Goal: Task Accomplishment & Management: Manage account settings

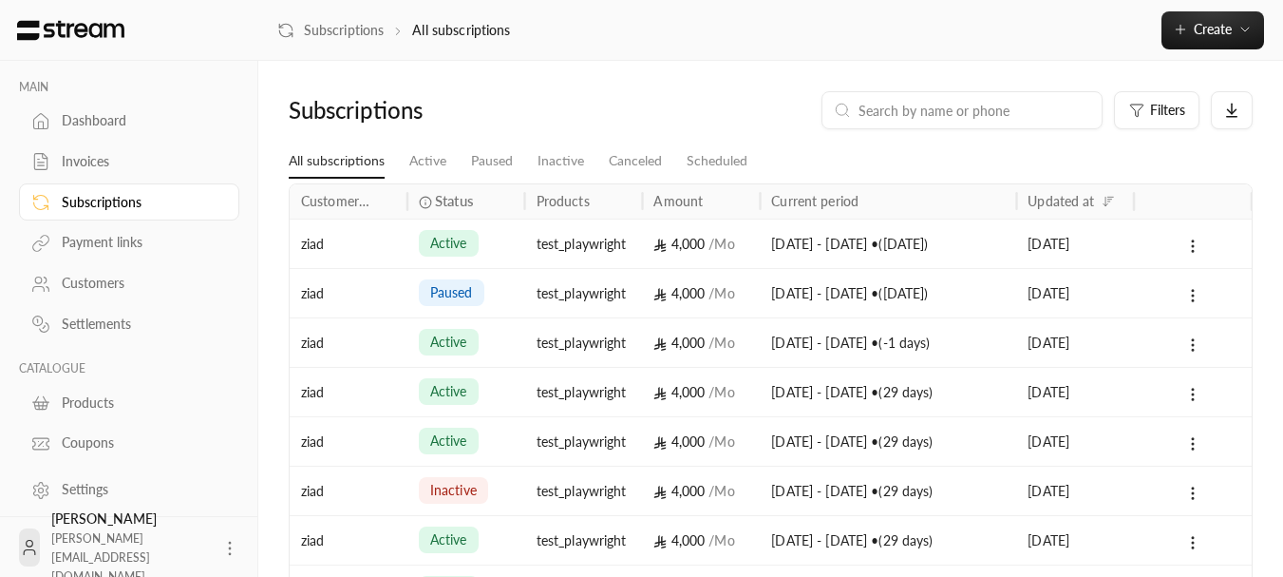
click at [405, 236] on div "ziad" at bounding box center [349, 242] width 118 height 49
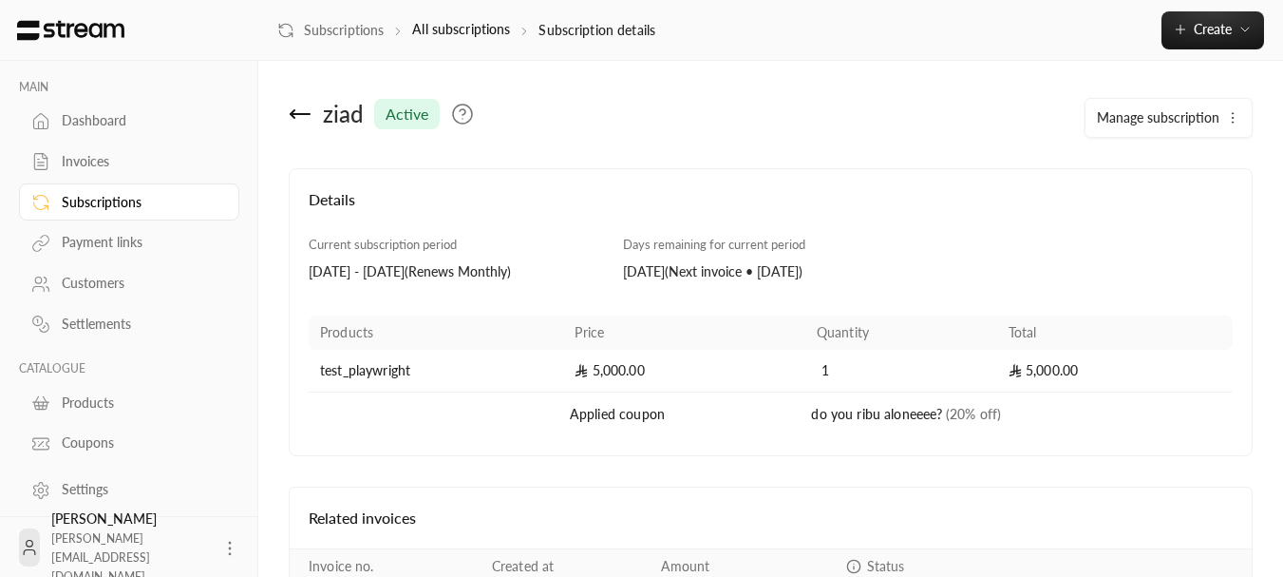
click at [1166, 114] on span "Manage subscription" at bounding box center [1158, 117] width 123 height 16
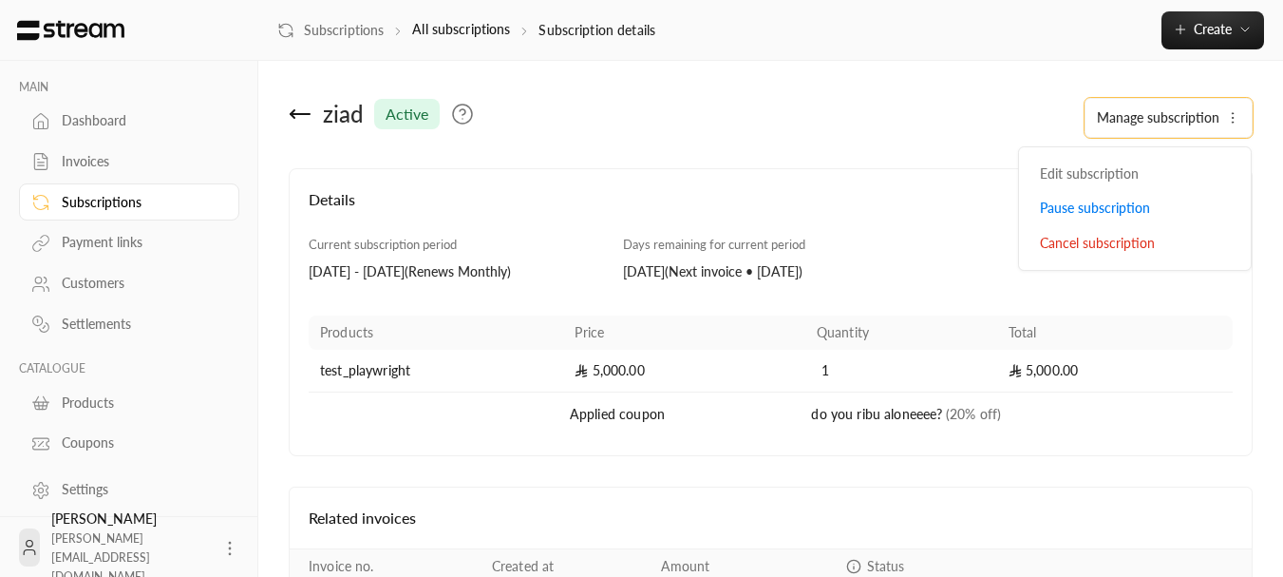
click at [298, 112] on icon at bounding box center [300, 114] width 23 height 23
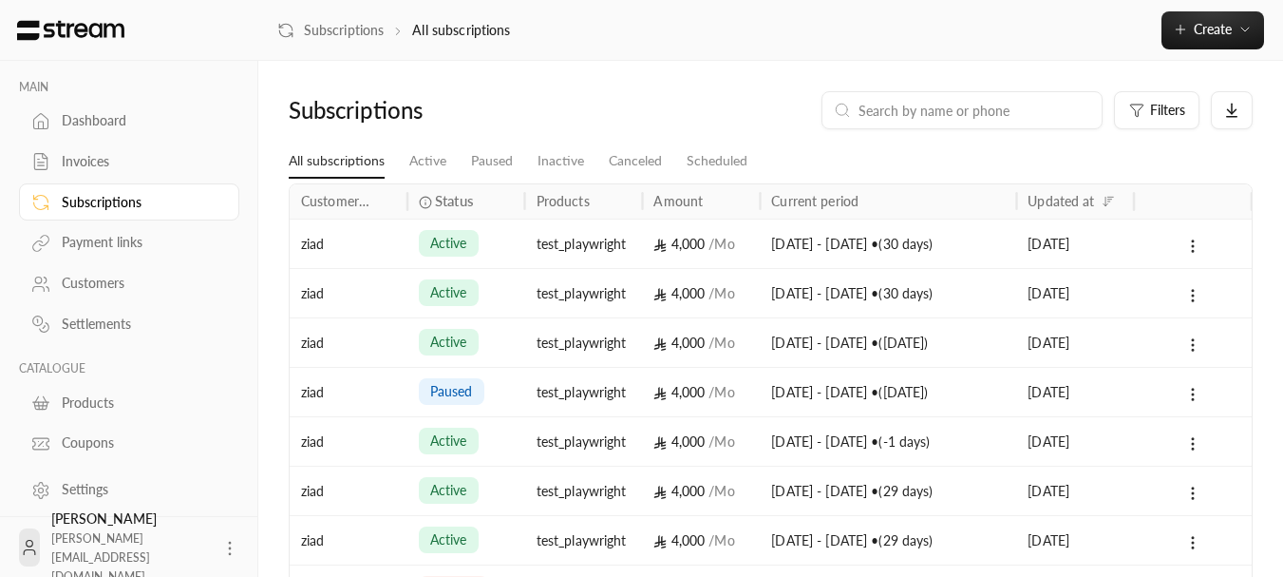
click at [389, 391] on div "ziad" at bounding box center [348, 392] width 95 height 48
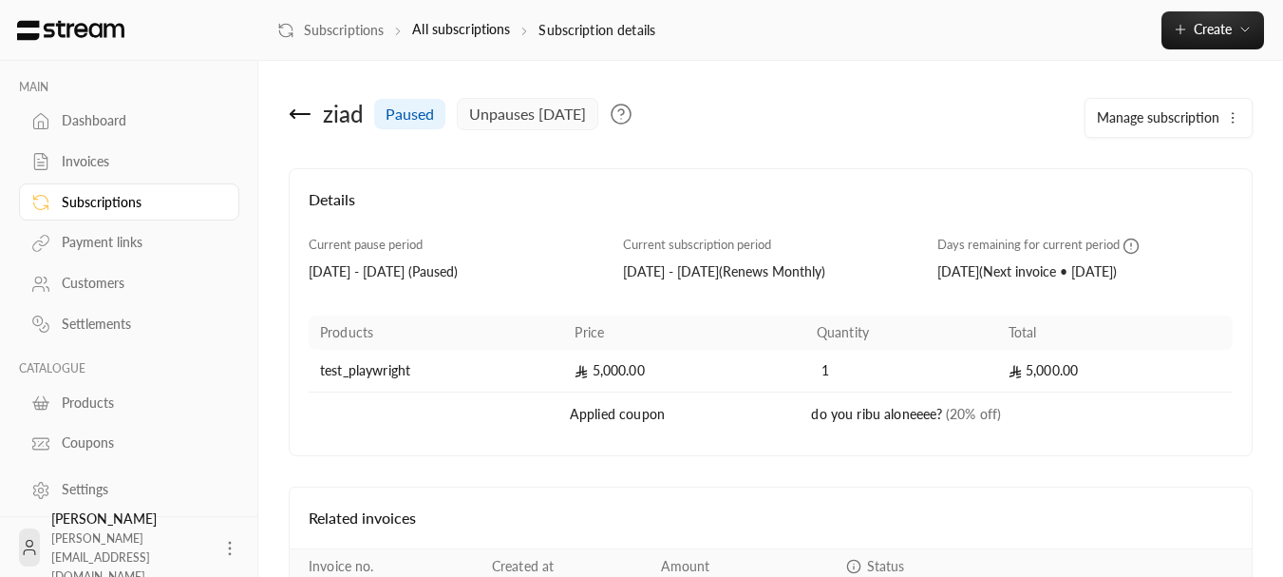
click at [1167, 106] on button "Manage subscription" at bounding box center [1169, 118] width 166 height 38
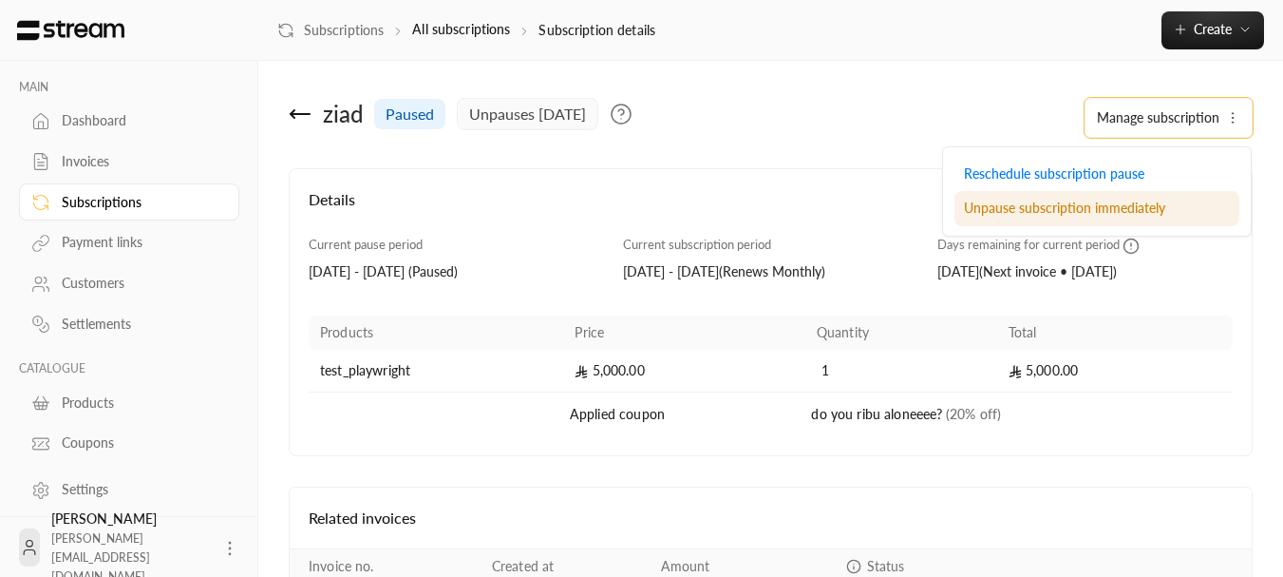
click at [988, 207] on span "Unpause subscription immediately" at bounding box center [1064, 207] width 201 height 16
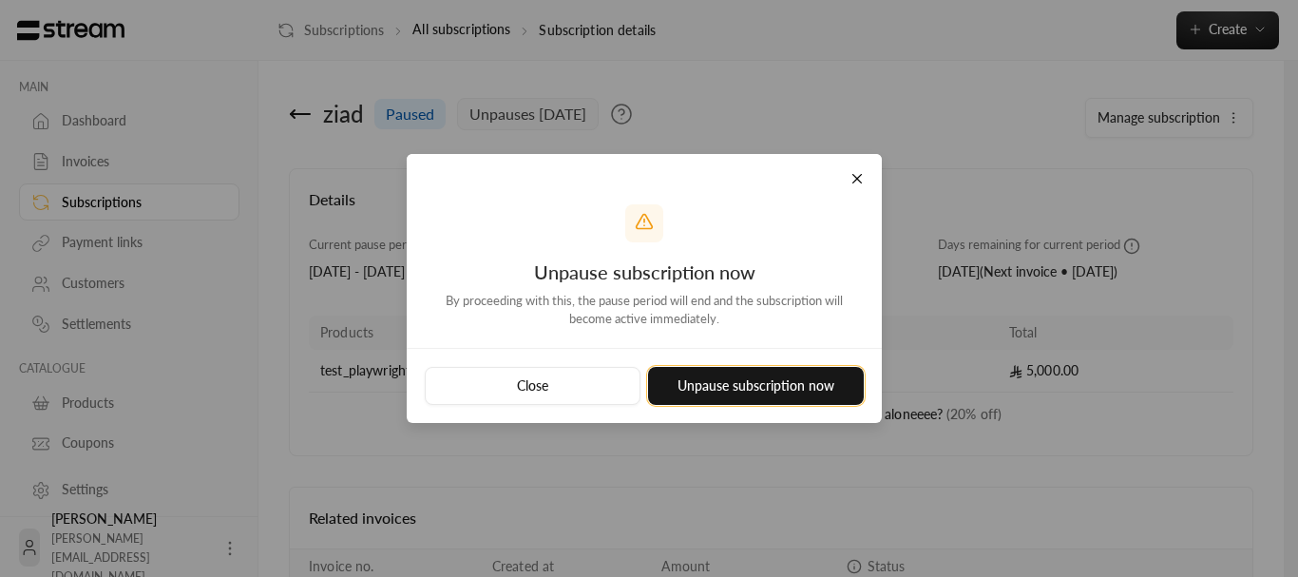
click at [776, 377] on button "Unpause subscription now" at bounding box center [756, 386] width 216 height 38
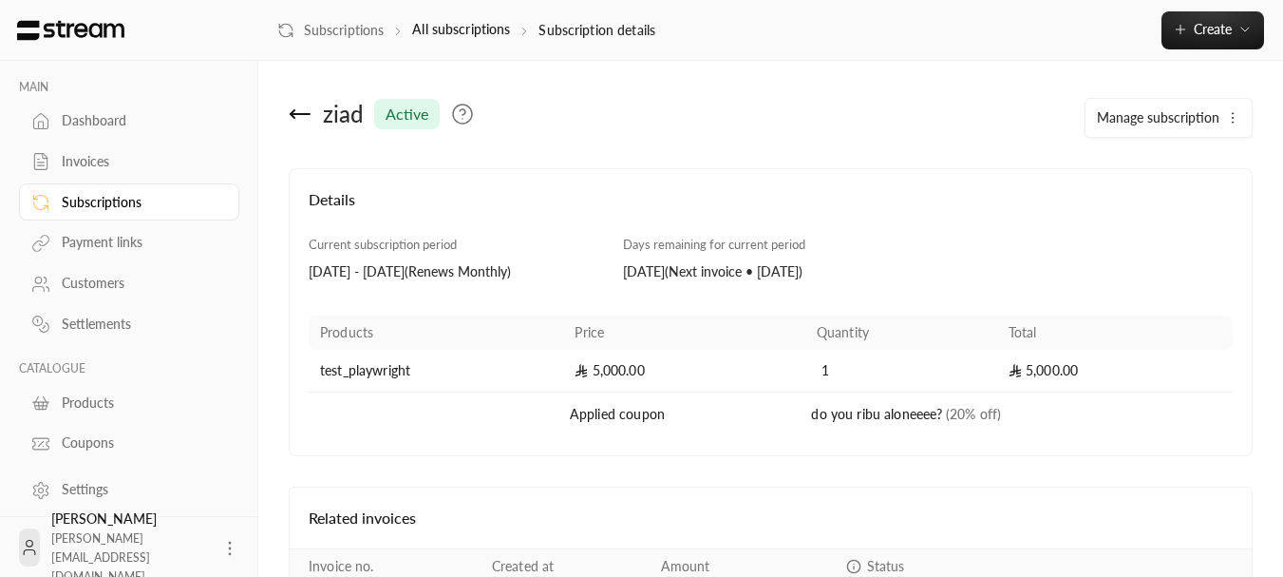
click at [1190, 112] on span "Manage subscription" at bounding box center [1158, 117] width 123 height 16
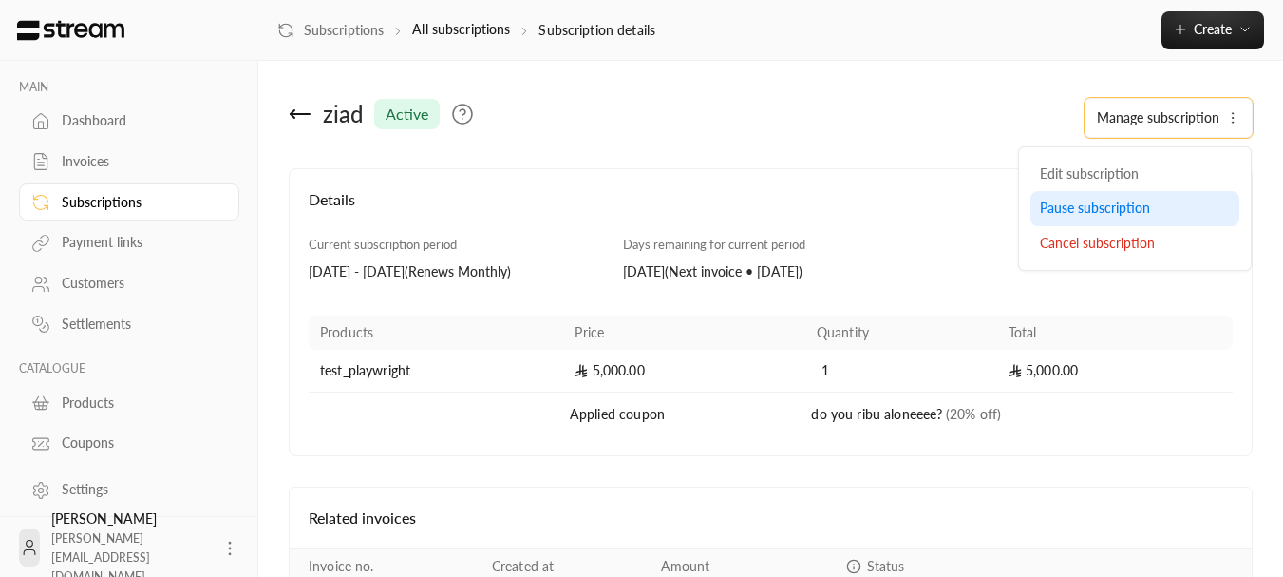
click at [1080, 199] on span "Pause subscription" at bounding box center [1095, 207] width 110 height 16
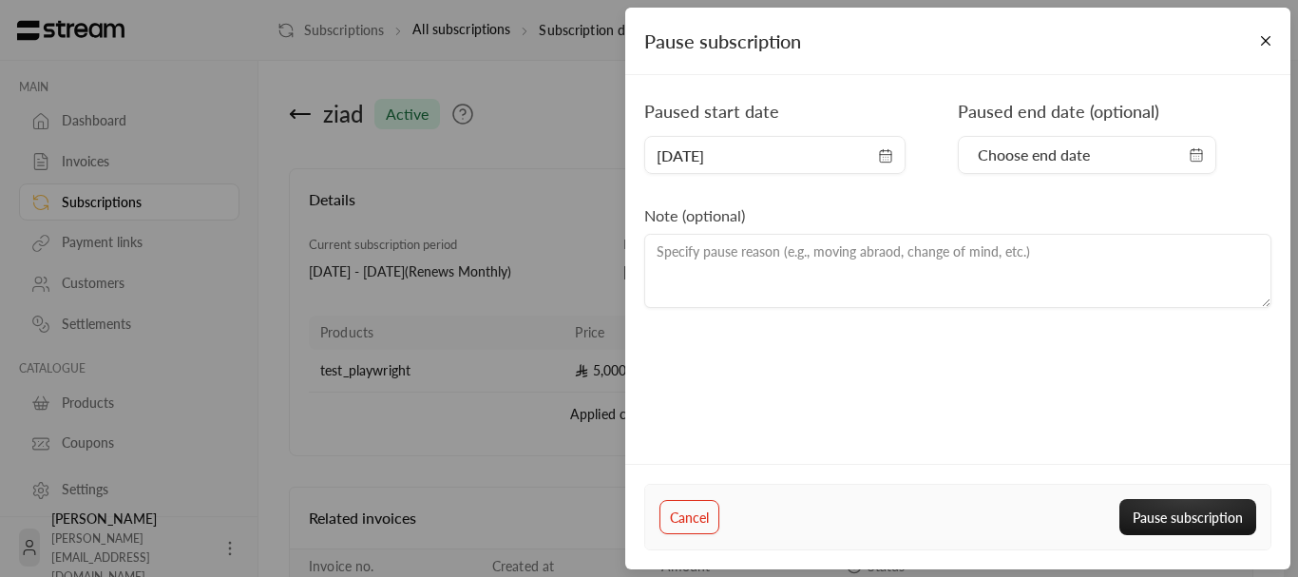
click at [1069, 161] on span "Choose end date" at bounding box center [1034, 154] width 112 height 23
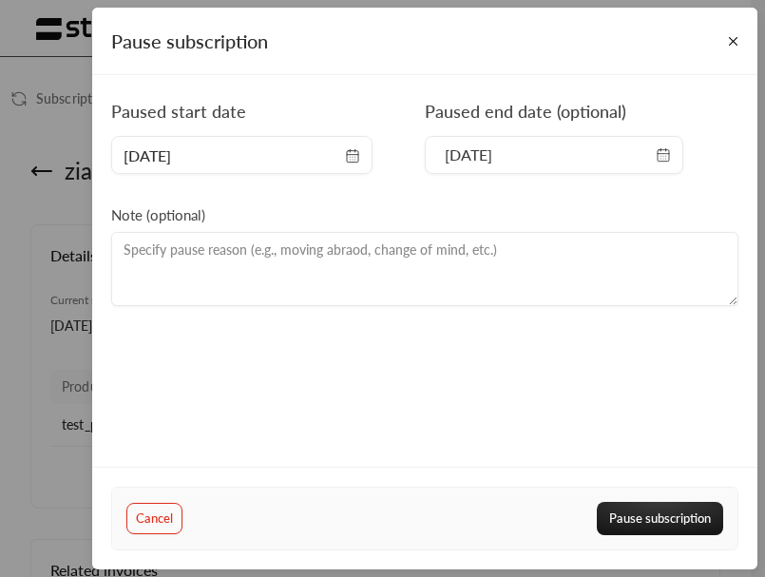
click at [665, 163] on span "[DATE]" at bounding box center [554, 154] width 234 height 23
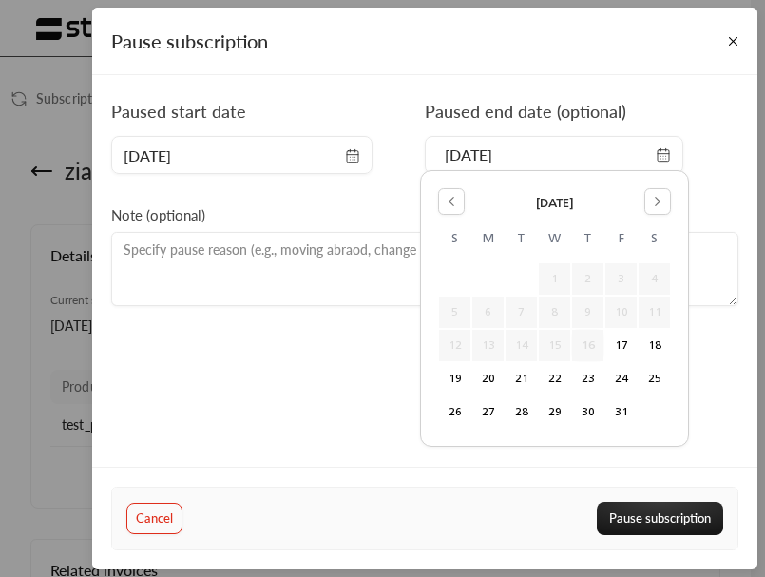
click at [611, 198] on div "[DATE]" at bounding box center [554, 202] width 233 height 29
